Goal: Task Accomplishment & Management: Use online tool/utility

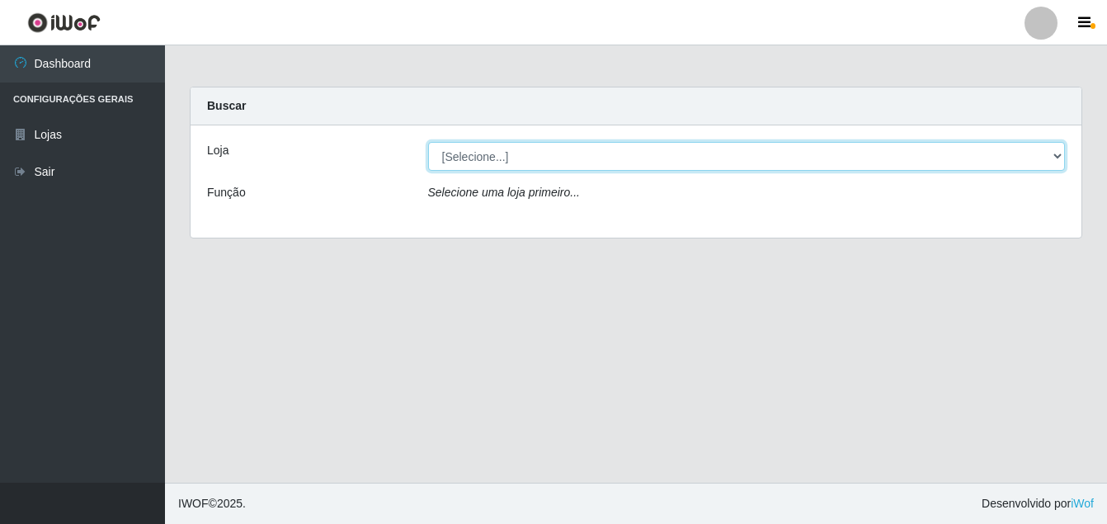
click at [572, 153] on select "[Selecione...] Ajubá Mercado" at bounding box center [747, 156] width 638 height 29
select select "402"
click at [428, 142] on select "[Selecione...] Ajubá Mercado" at bounding box center [747, 156] width 638 height 29
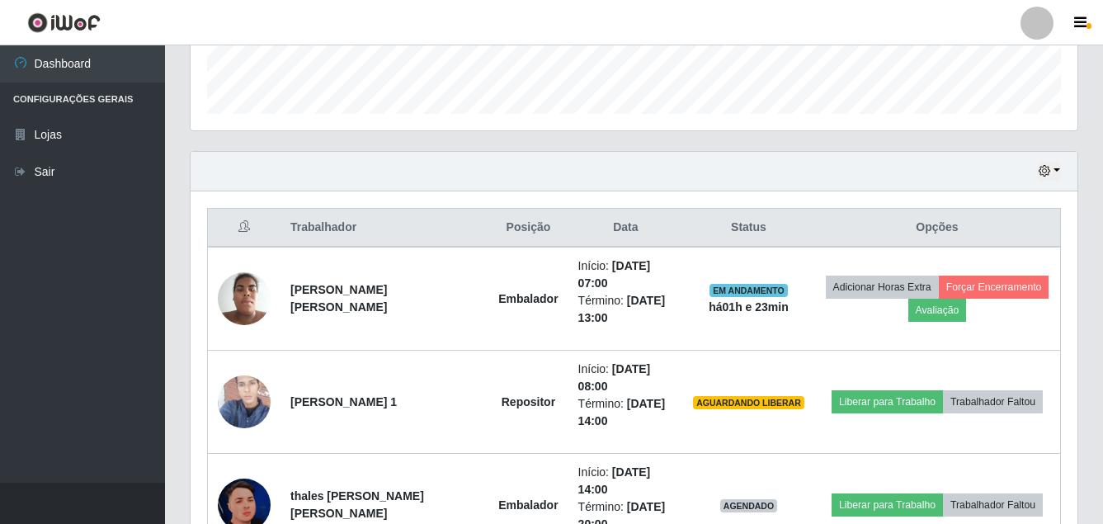
scroll to position [495, 0]
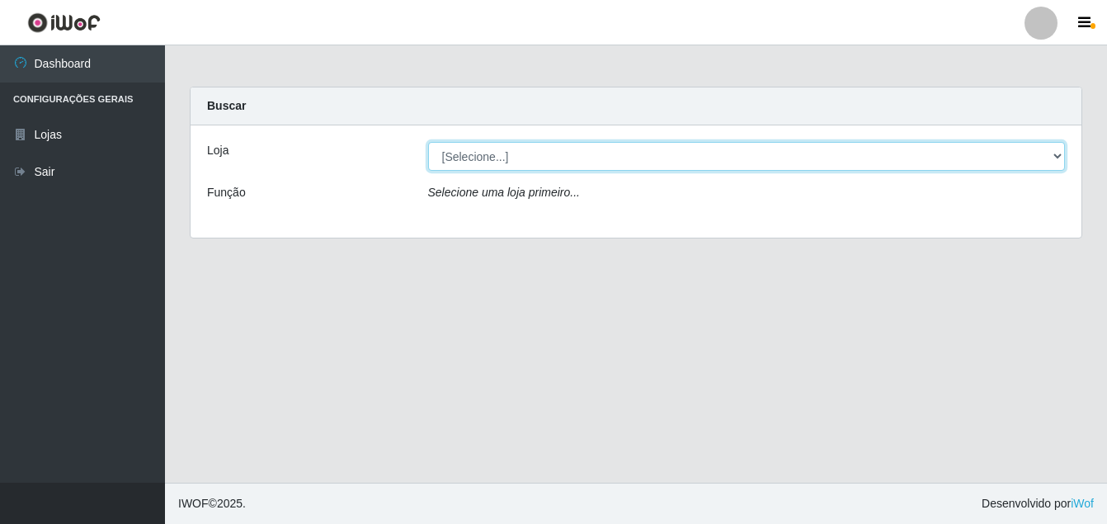
click at [576, 157] on select "[Selecione...] Ajubá Mercado" at bounding box center [747, 156] width 638 height 29
select select "402"
click at [428, 142] on select "[Selecione...] Ajubá Mercado" at bounding box center [747, 156] width 638 height 29
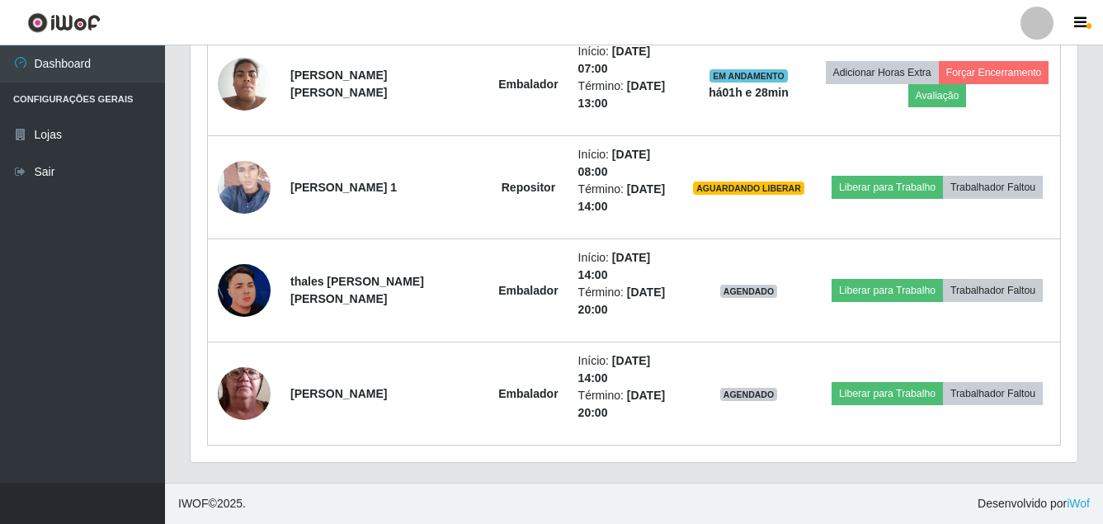
scroll to position [608, 0]
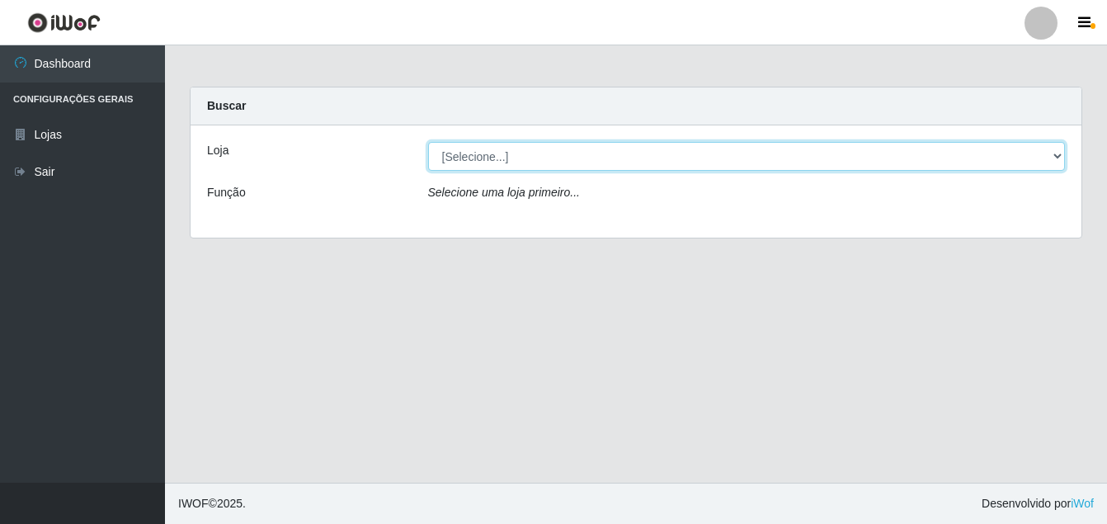
click at [567, 161] on select "[Selecione...] Ajubá Mercado" at bounding box center [747, 156] width 638 height 29
select select "402"
click at [428, 142] on select "[Selecione...] Ajubá Mercado" at bounding box center [747, 156] width 638 height 29
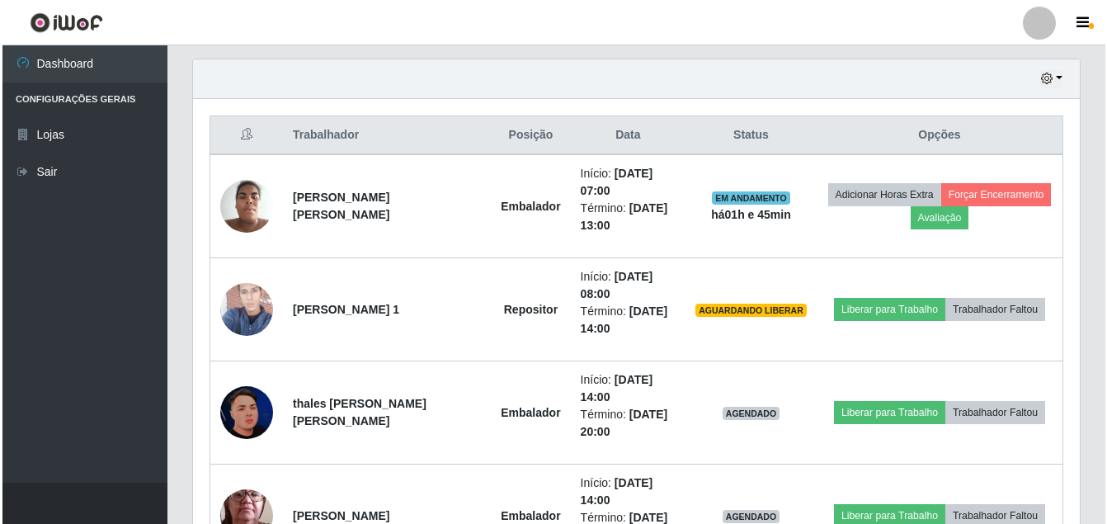
scroll to position [577, 0]
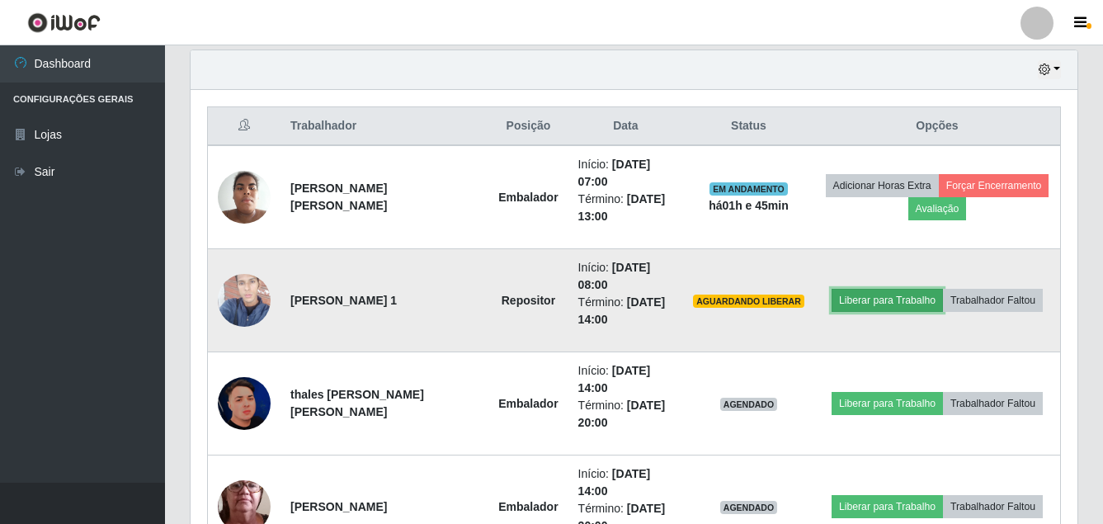
click at [895, 296] on button "Liberar para Trabalho" at bounding box center [886, 300] width 111 height 23
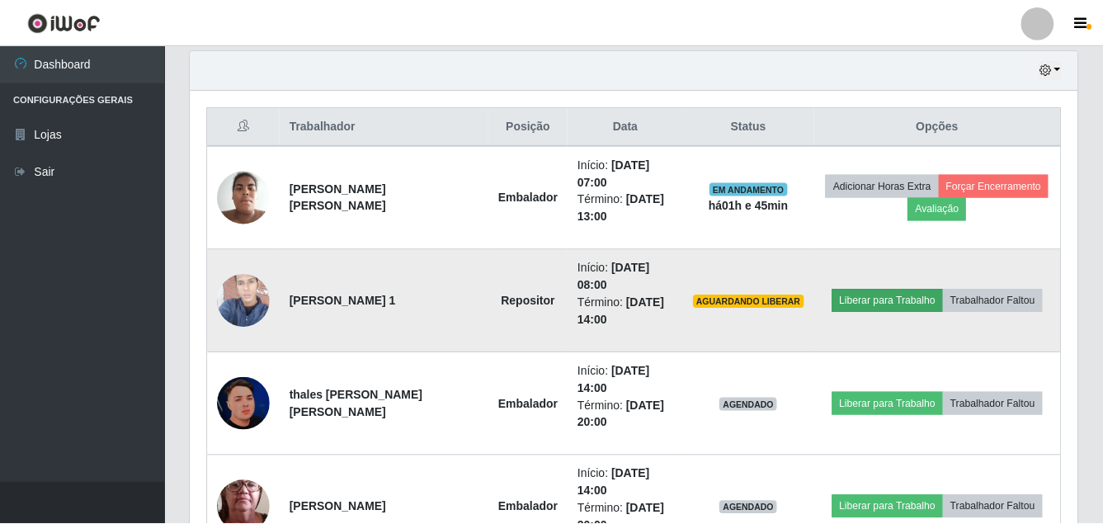
scroll to position [342, 878]
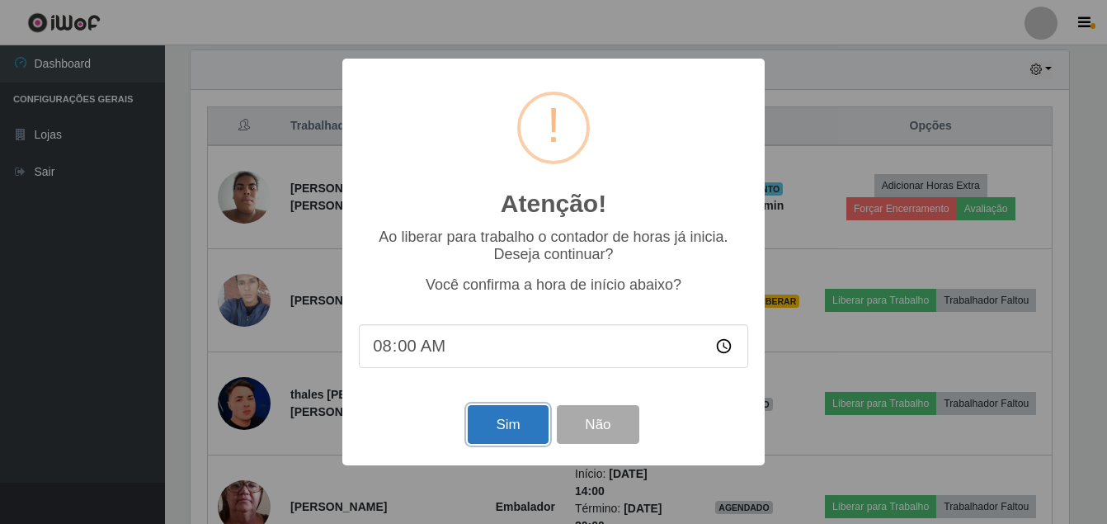
click at [505, 420] on button "Sim" at bounding box center [508, 424] width 80 height 39
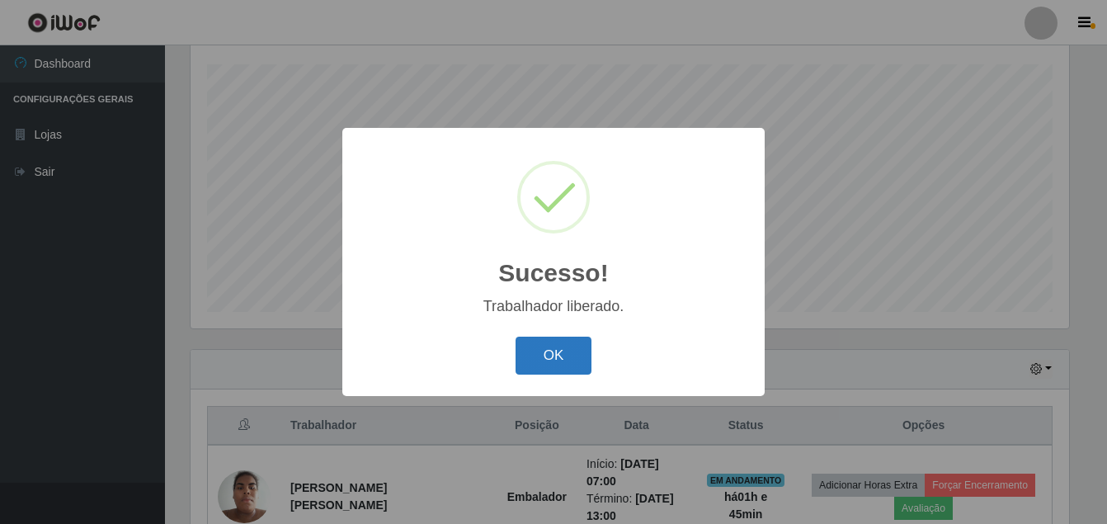
click at [545, 347] on button "OK" at bounding box center [553, 356] width 77 height 39
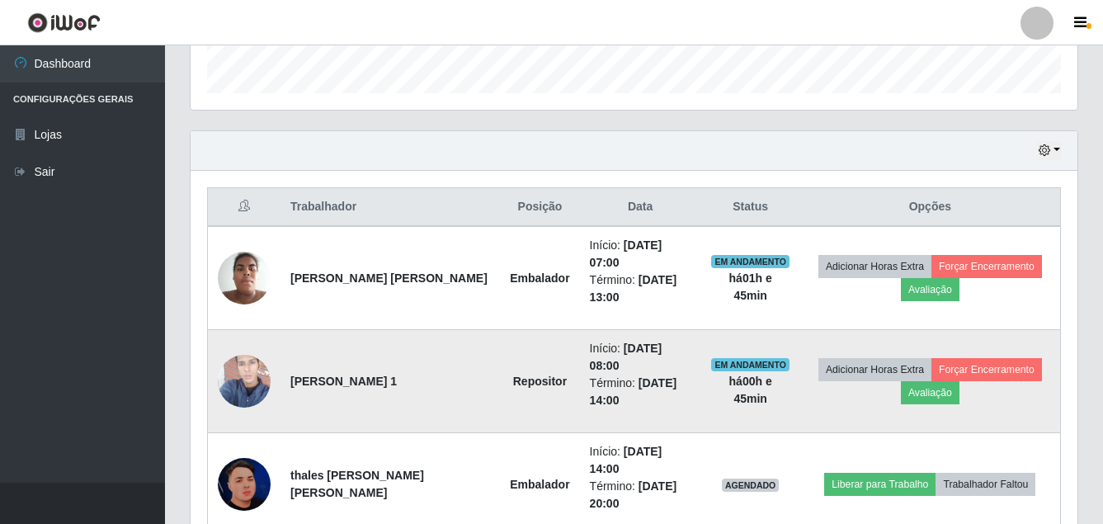
scroll to position [525, 0]
